Goal: Task Accomplishment & Management: Manage account settings

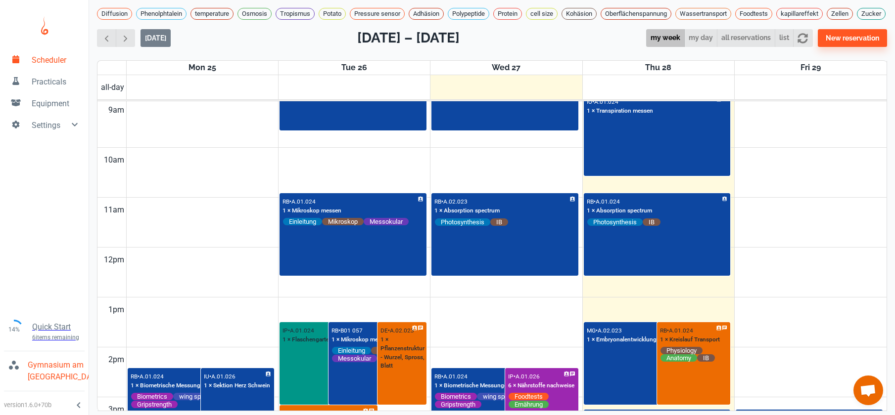
scroll to position [370, 0]
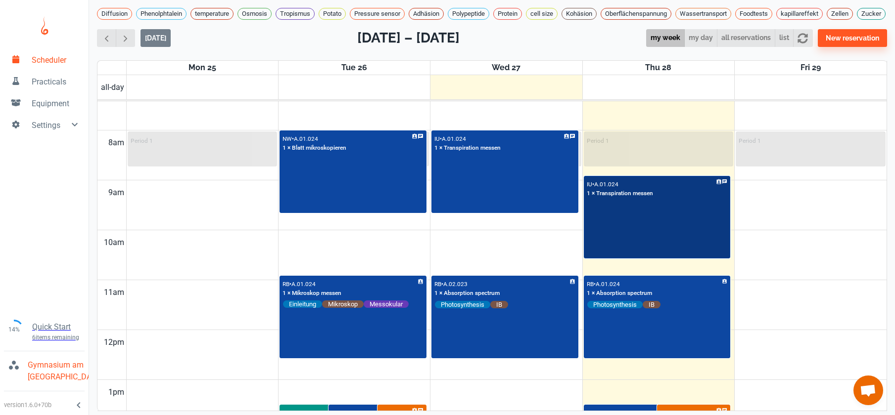
click at [603, 244] on div "IU • A.01.024 1 × Transpiration messen" at bounding box center [657, 217] width 145 height 81
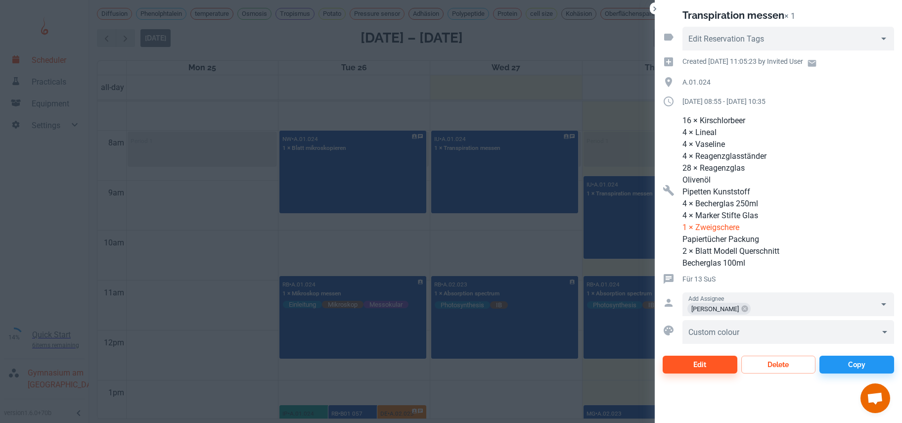
click at [483, 260] on div at bounding box center [451, 211] width 902 height 423
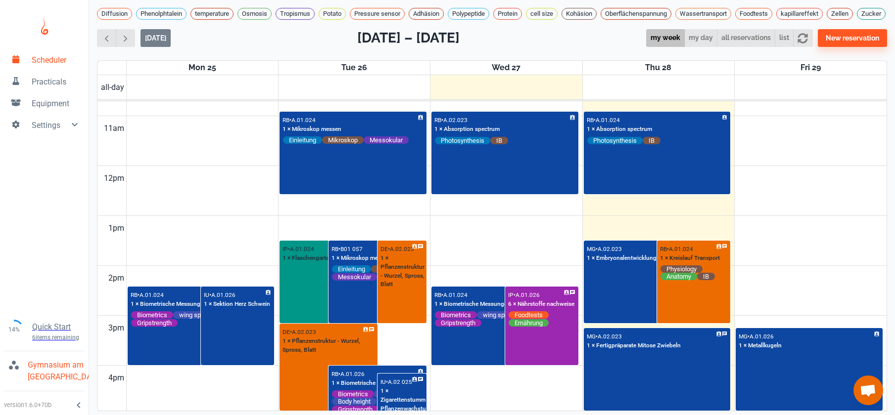
scroll to position [553, 0]
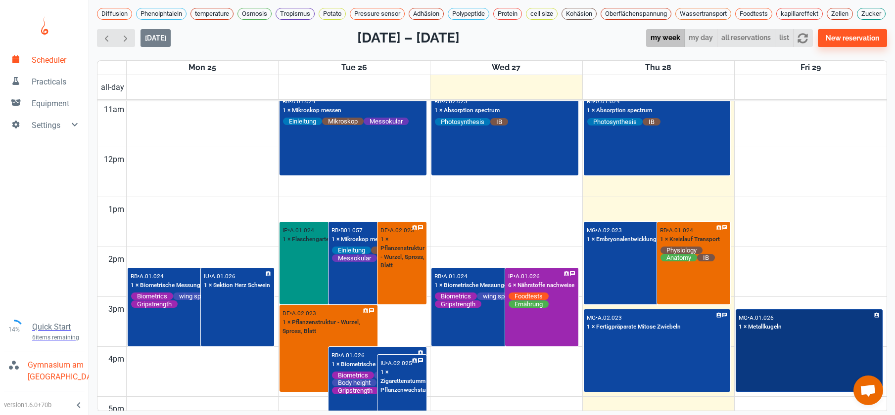
click at [808, 371] on div "MG • A.01.026 1 × Metallkugeln" at bounding box center [808, 351] width 145 height 81
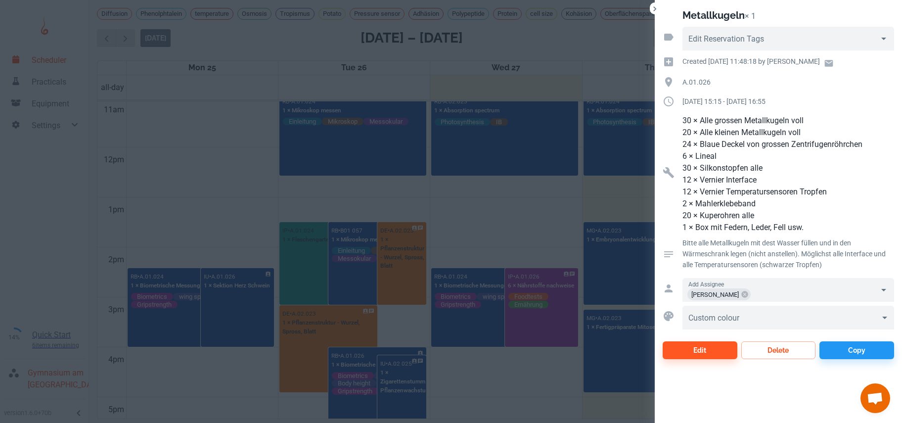
click at [508, 200] on div at bounding box center [451, 211] width 902 height 423
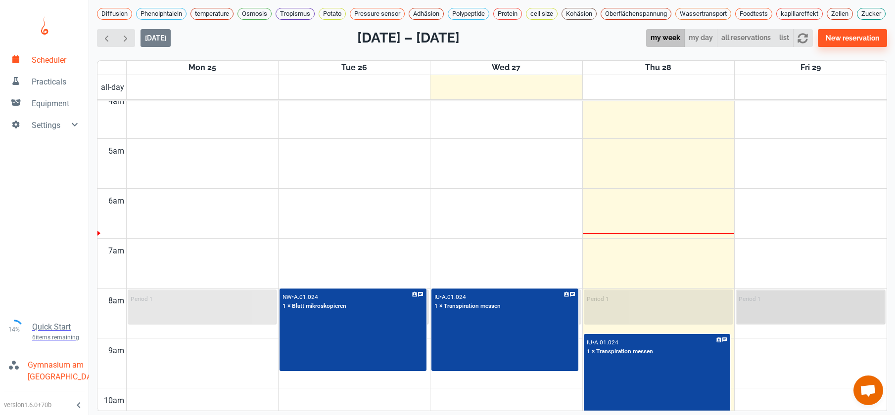
scroll to position [0, 0]
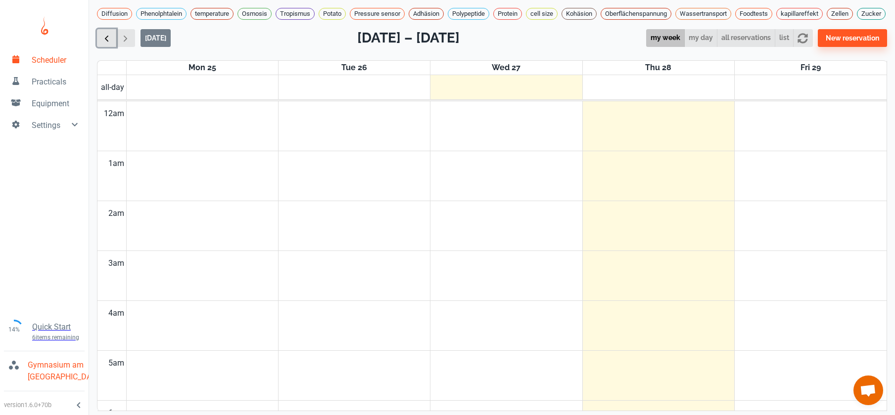
click at [111, 47] on button "button" at bounding box center [106, 38] width 19 height 18
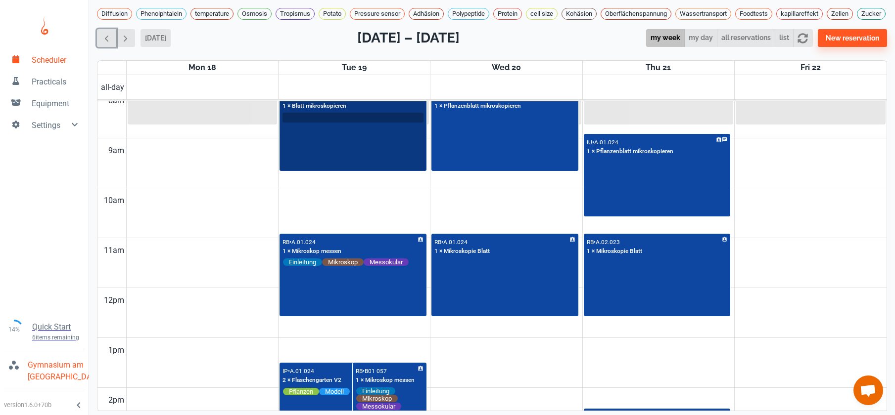
scroll to position [413, 0]
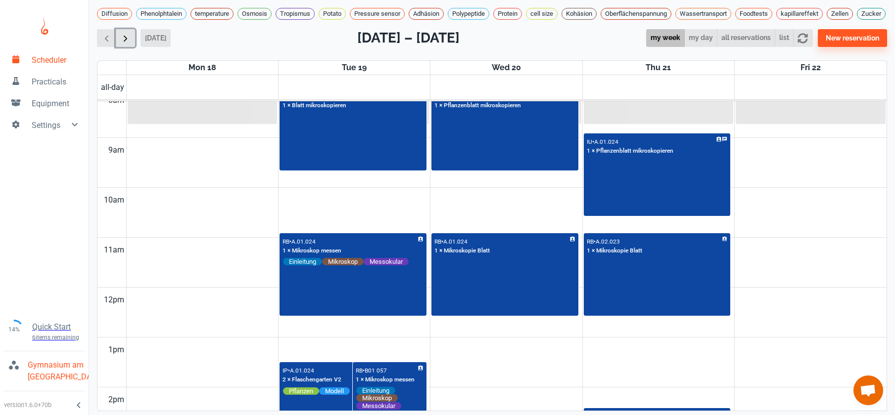
click at [121, 43] on span "button" at bounding box center [125, 38] width 10 height 10
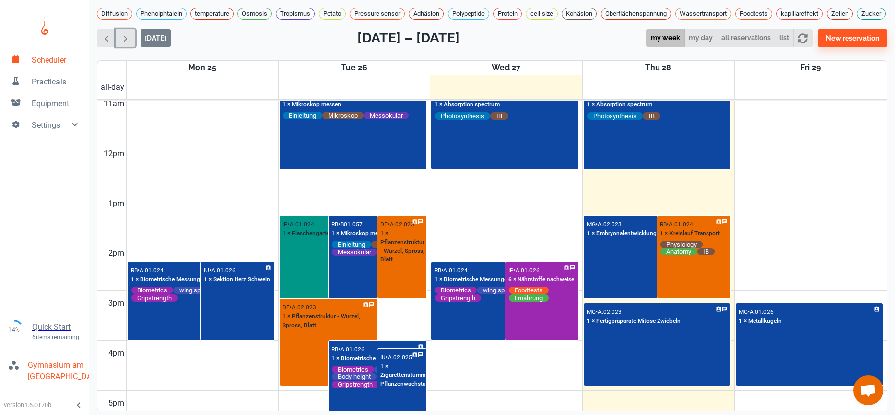
scroll to position [563, 0]
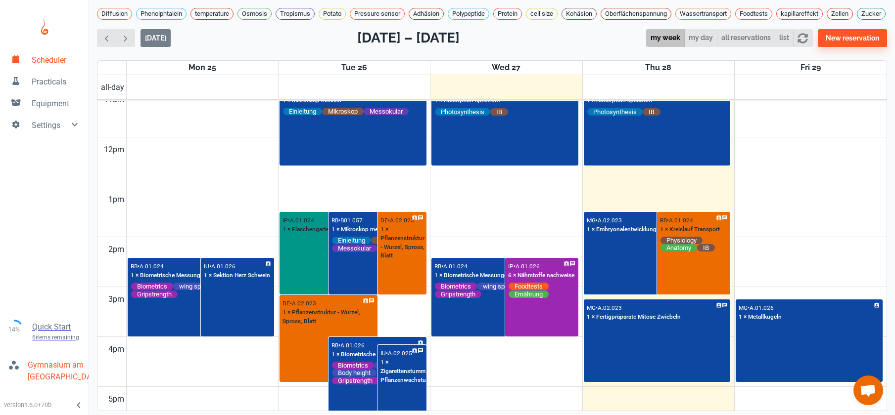
click at [836, 258] on td at bounding box center [506, 249] width 760 height 25
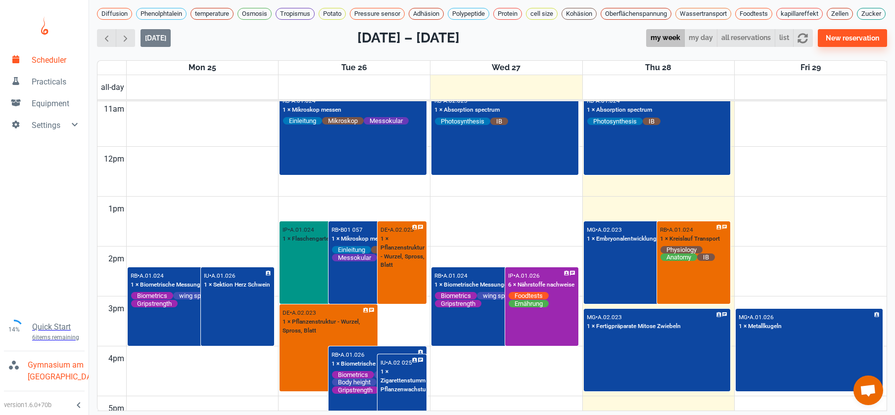
scroll to position [591, 0]
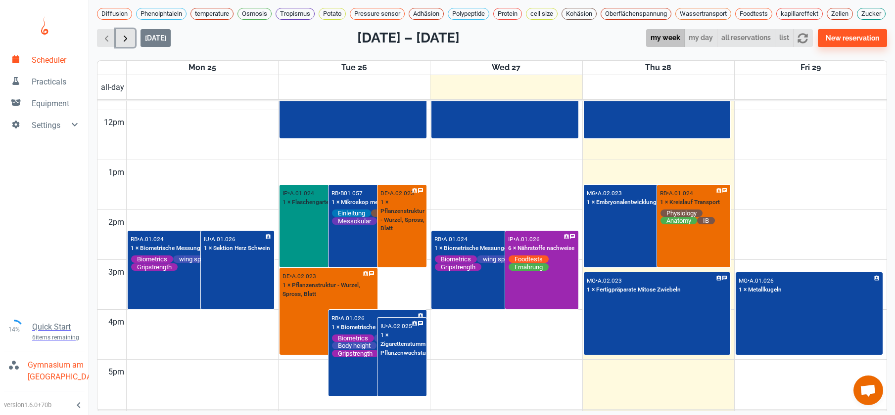
click at [127, 38] on span "button" at bounding box center [125, 38] width 10 height 10
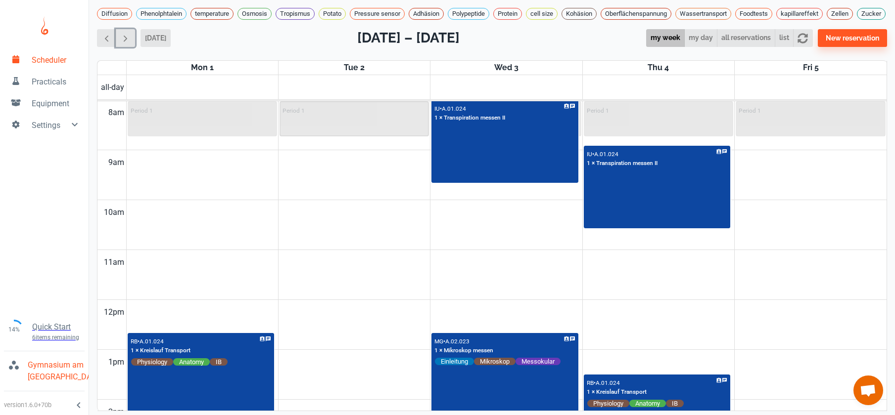
scroll to position [351, 0]
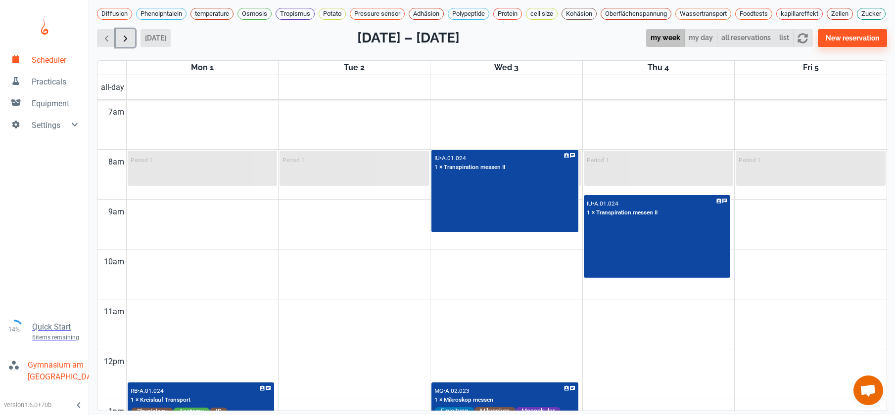
click at [132, 32] on button "button" at bounding box center [125, 38] width 19 height 18
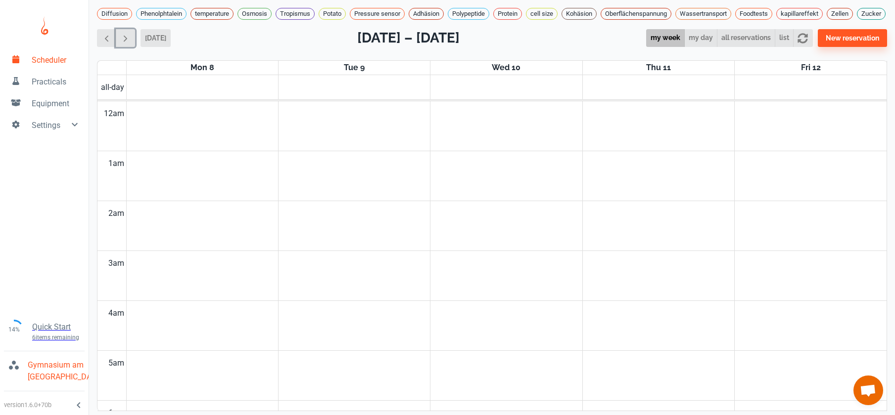
scroll to position [11, 0]
click at [102, 34] on span "button" at bounding box center [106, 38] width 10 height 10
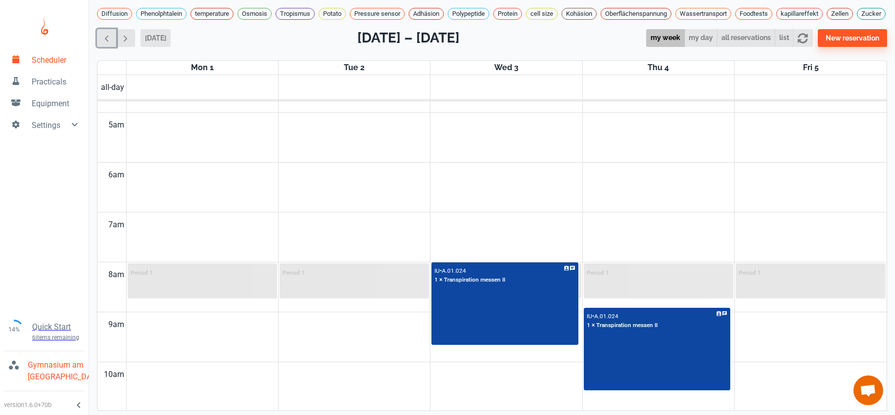
scroll to position [412, 0]
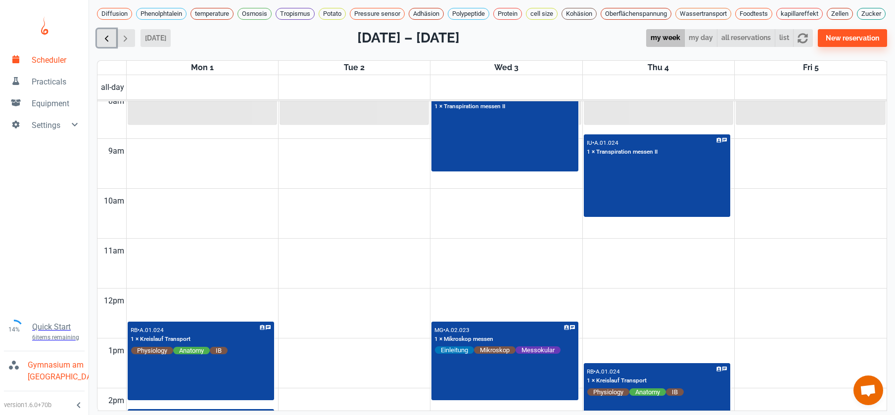
click at [106, 35] on span "button" at bounding box center [106, 38] width 10 height 10
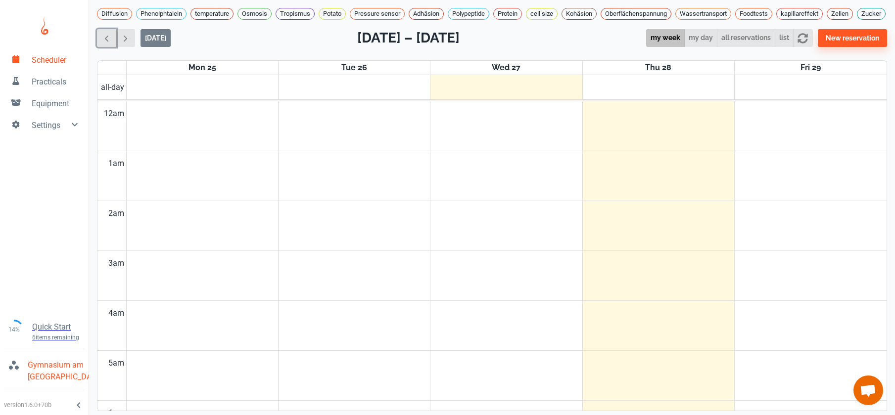
scroll to position [11, 0]
click at [133, 33] on button "button" at bounding box center [125, 38] width 19 height 18
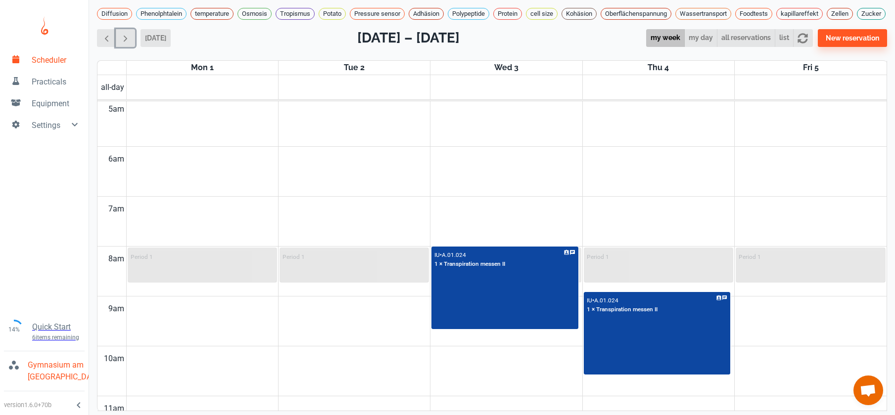
scroll to position [301, 0]
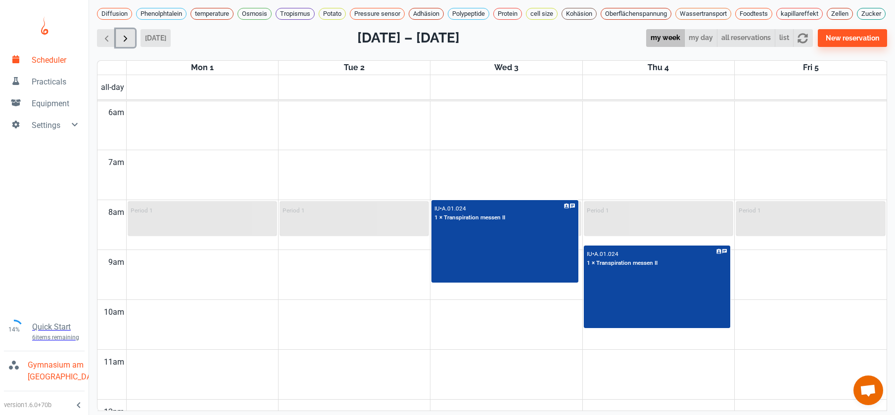
click at [131, 40] on button "button" at bounding box center [125, 38] width 19 height 18
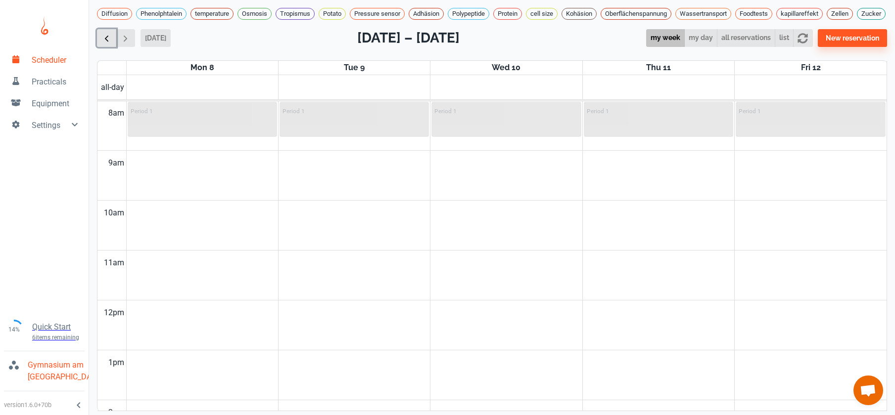
click at [103, 40] on span "button" at bounding box center [106, 38] width 10 height 10
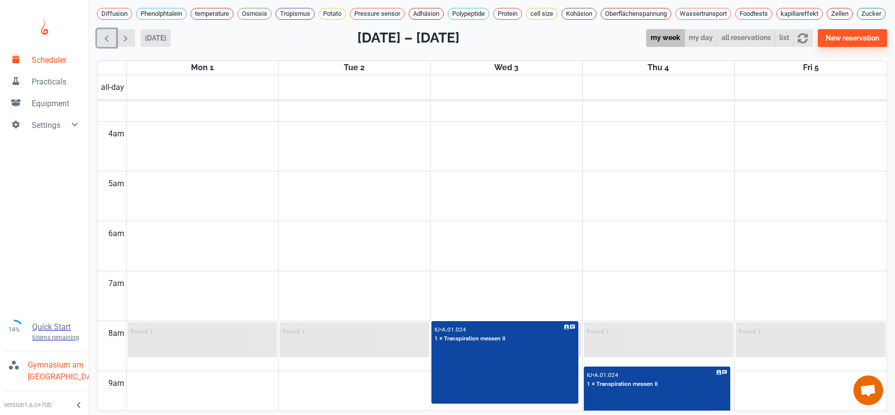
scroll to position [300, 0]
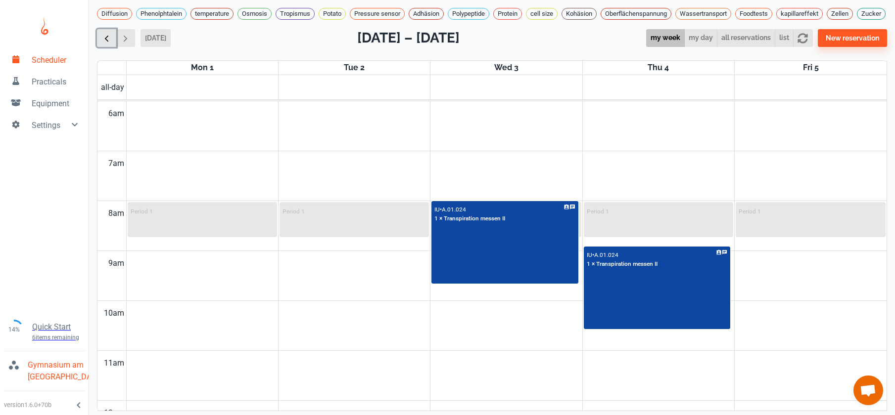
click at [105, 38] on span "button" at bounding box center [106, 38] width 10 height 10
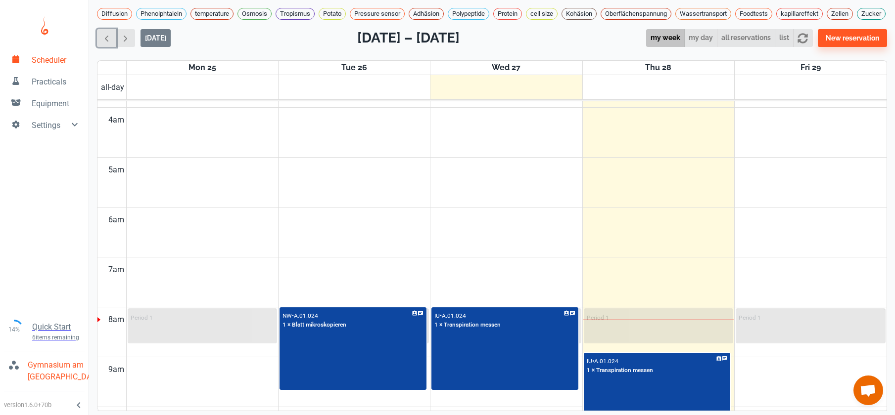
scroll to position [191, 0]
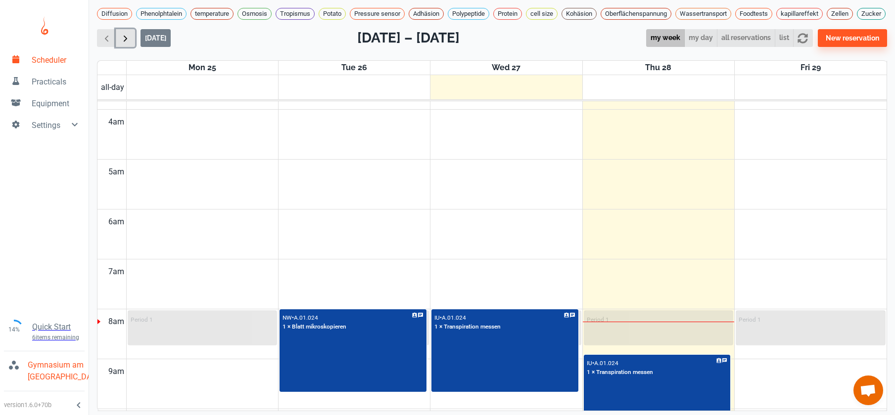
click at [128, 34] on span "button" at bounding box center [125, 38] width 10 height 10
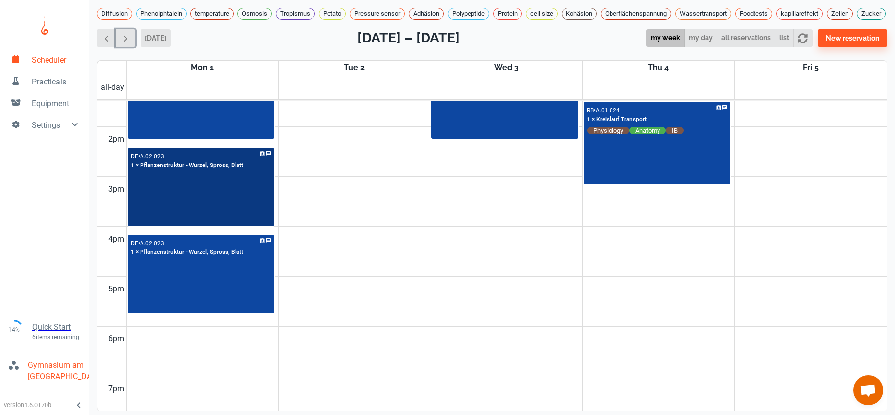
scroll to position [365, 0]
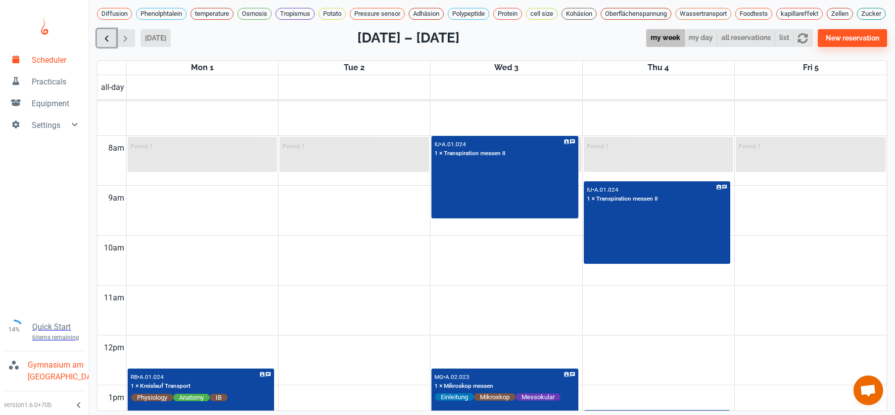
click at [108, 33] on span "button" at bounding box center [106, 38] width 10 height 10
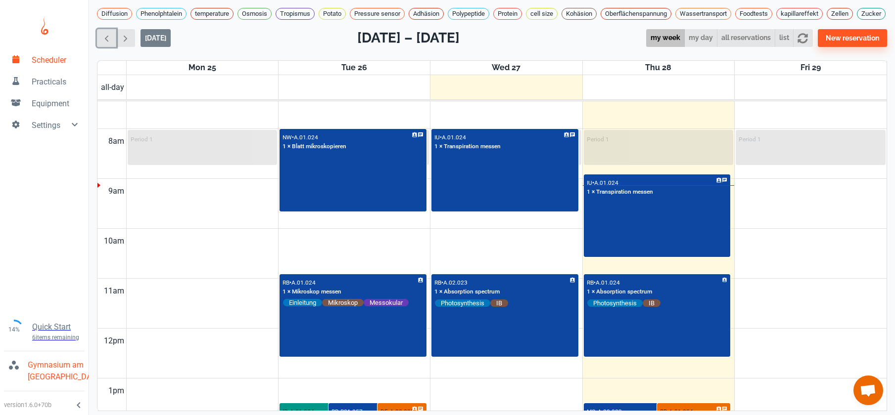
scroll to position [370, 0]
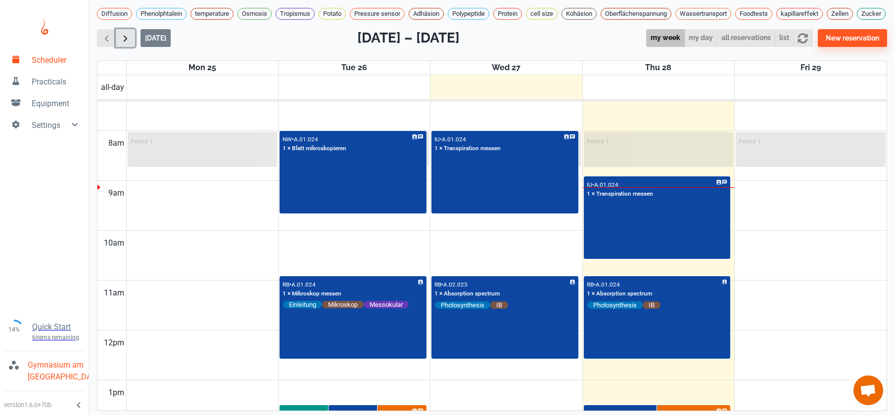
click at [121, 33] on span "button" at bounding box center [125, 38] width 10 height 10
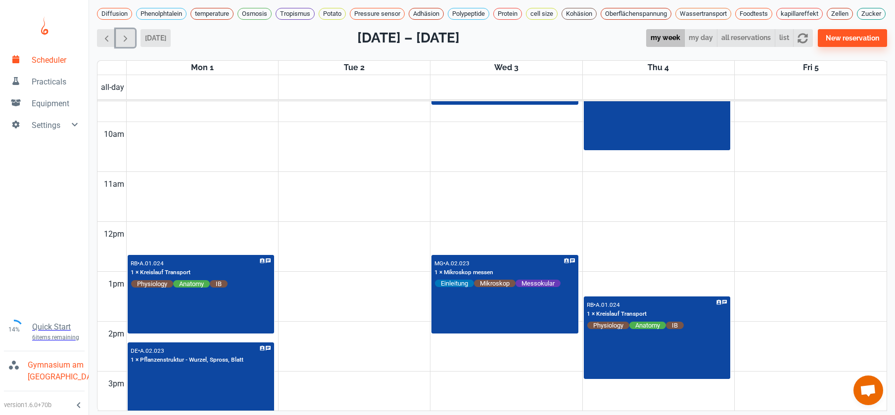
scroll to position [429, 0]
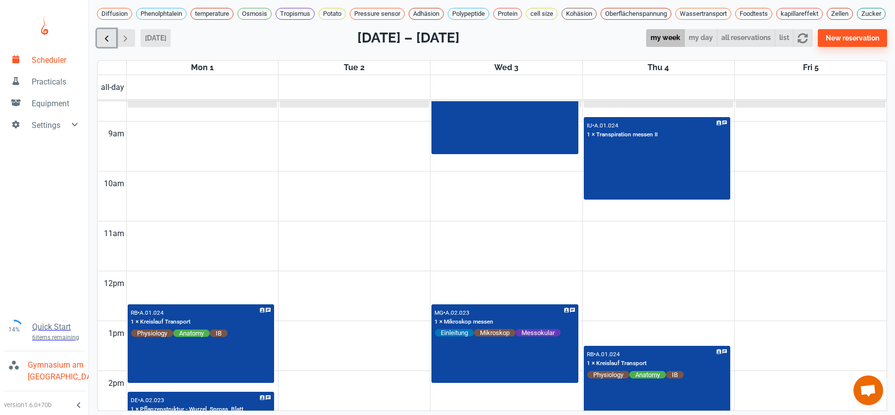
click at [108, 44] on span "button" at bounding box center [106, 38] width 10 height 10
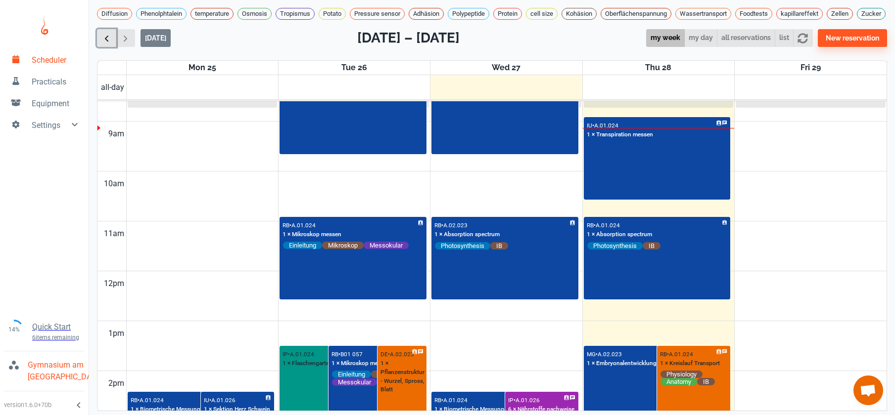
scroll to position [400, 0]
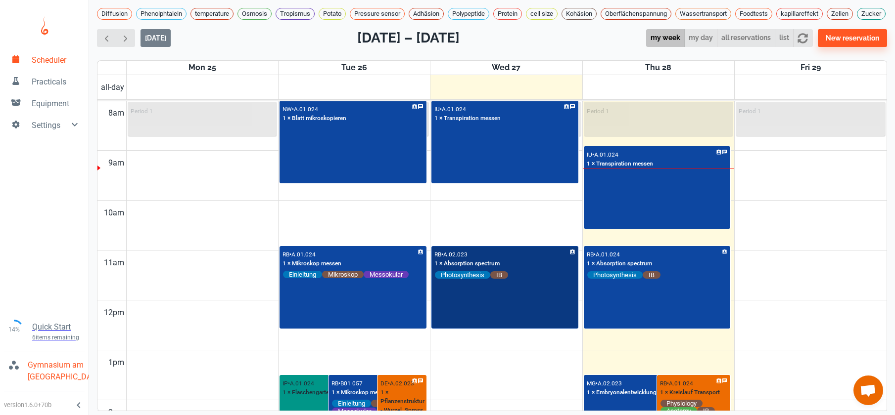
click at [542, 328] on div "RB • A.02.023 1 × Absorption spectrum Photosynthesis IB" at bounding box center [504, 287] width 145 height 81
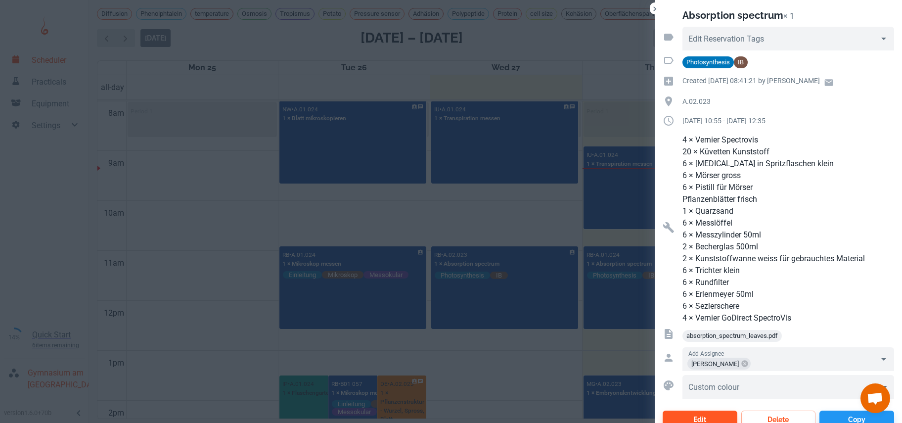
click at [543, 246] on div at bounding box center [451, 211] width 902 height 423
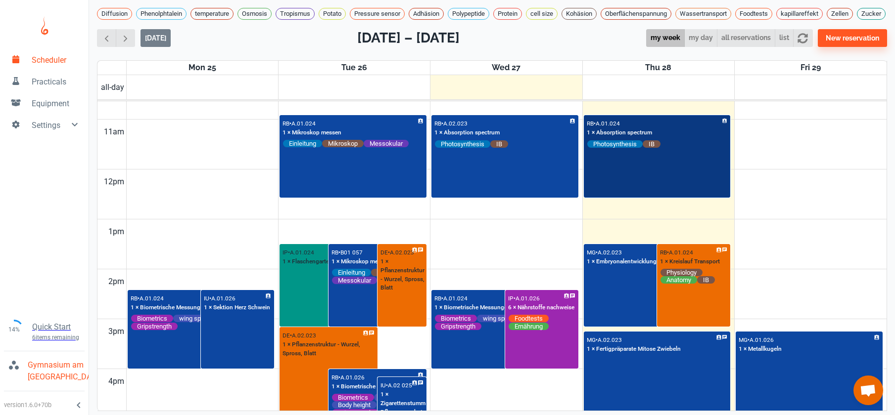
scroll to position [549, 0]
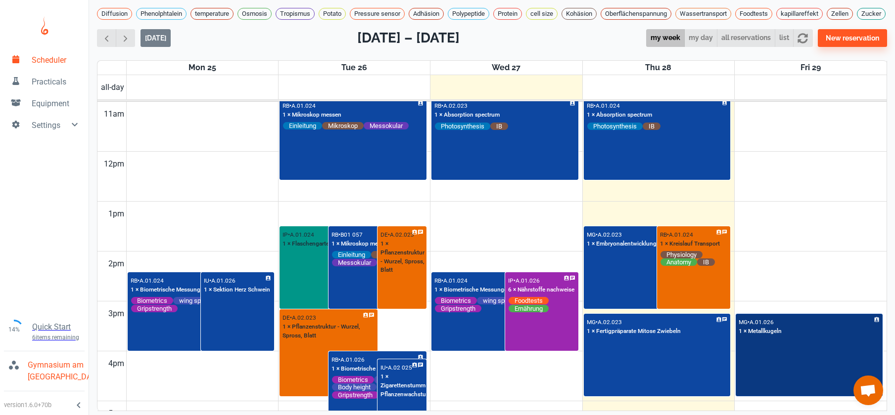
click at [786, 384] on div "MG • A.01.026 1 × Metallkugeln" at bounding box center [808, 355] width 145 height 81
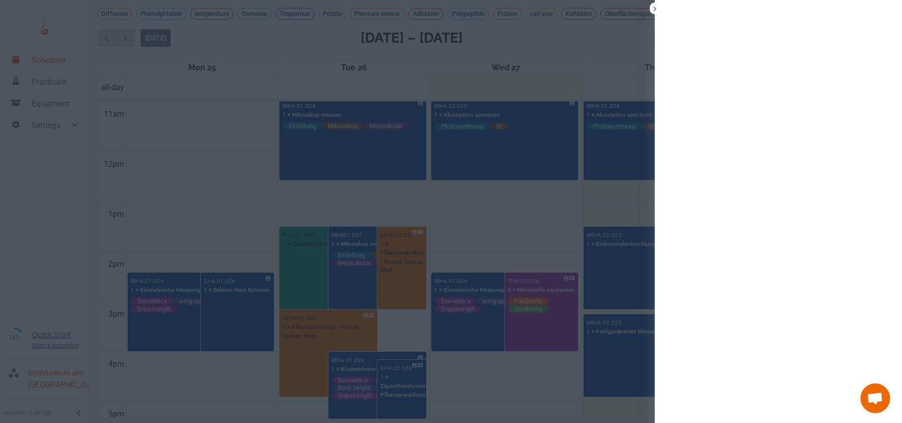
click at [786, 384] on div at bounding box center [778, 211] width 247 height 423
click at [587, 46] on div at bounding box center [451, 211] width 902 height 423
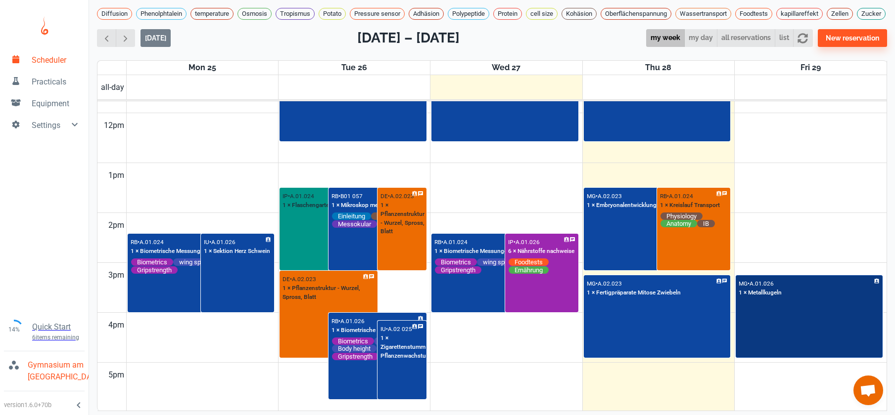
scroll to position [635, 0]
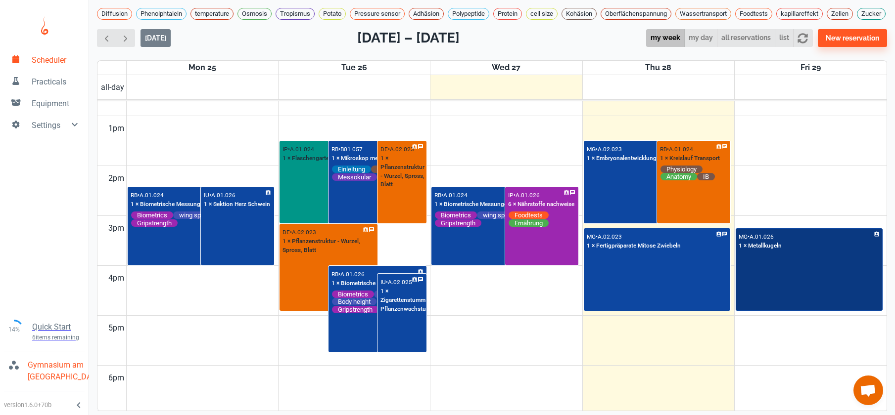
click at [807, 293] on div "MG • A.01.026 1 × Metallkugeln" at bounding box center [808, 269] width 145 height 81
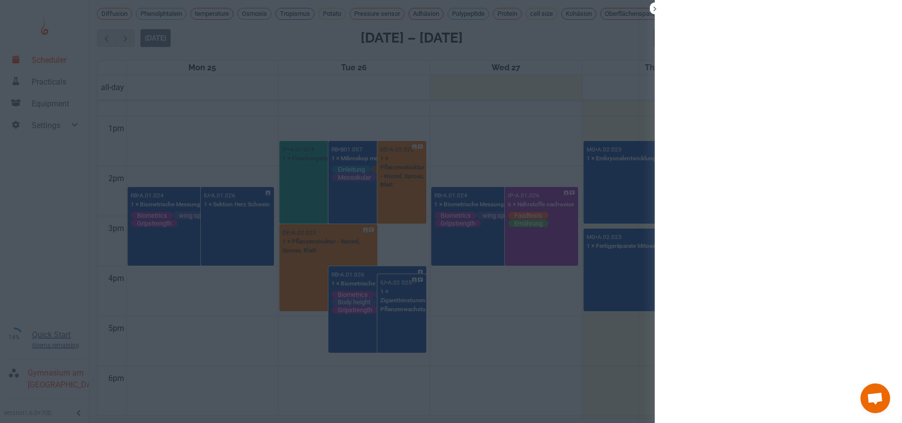
click at [585, 122] on div at bounding box center [451, 211] width 902 height 423
